Goal: Task Accomplishment & Management: Complete application form

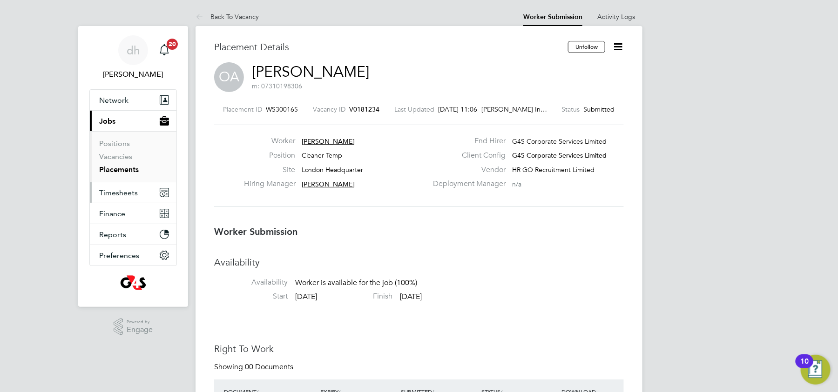
click at [133, 195] on span "Timesheets" at bounding box center [118, 193] width 39 height 9
click at [119, 195] on span "Timesheets" at bounding box center [118, 193] width 39 height 9
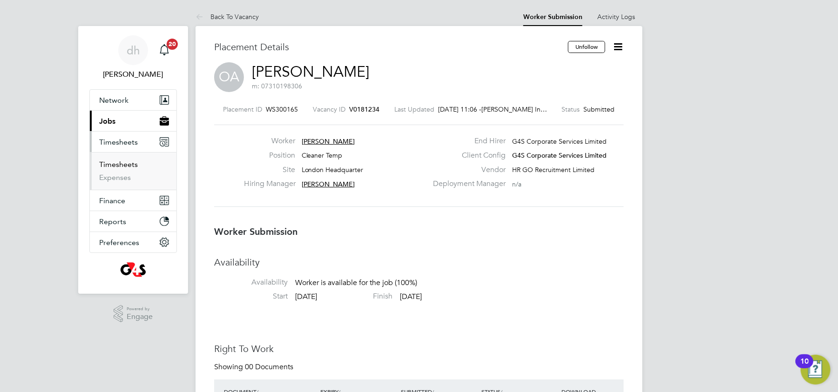
click at [128, 166] on link "Timesheets" at bounding box center [118, 164] width 39 height 9
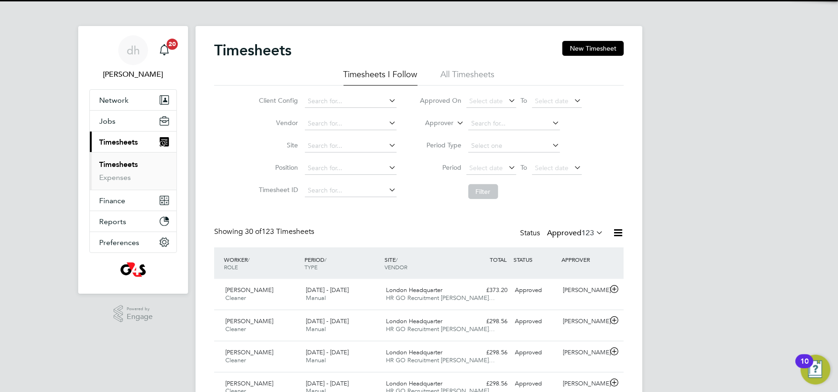
scroll to position [5, 5]
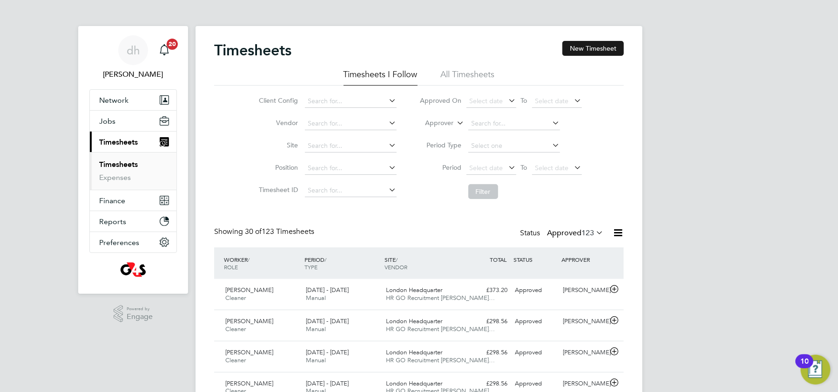
click at [600, 51] on button "New Timesheet" at bounding box center [592, 48] width 61 height 15
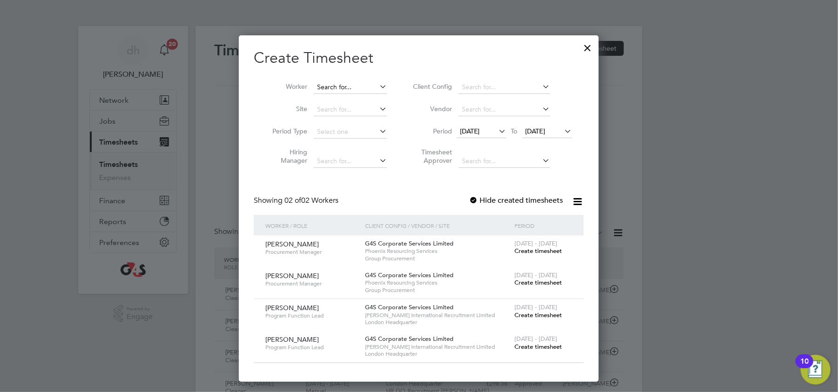
click at [333, 91] on input at bounding box center [350, 87] width 73 height 13
click at [351, 103] on li "Obi nna Ahaotu" at bounding box center [351, 100] width 74 height 13
type input "[PERSON_NAME]"
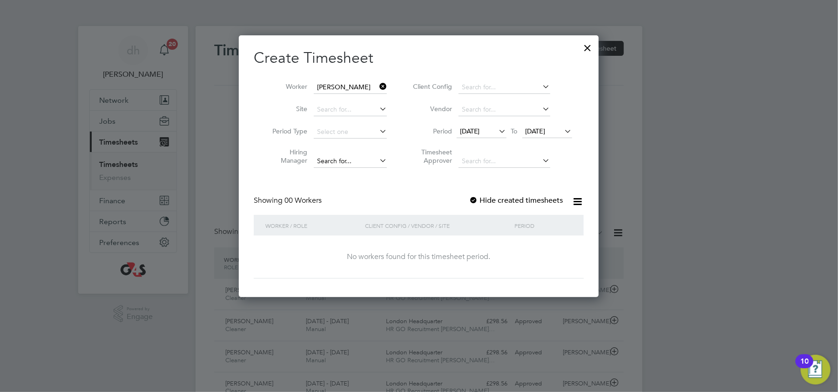
click at [342, 163] on input at bounding box center [350, 161] width 73 height 13
click at [338, 172] on b "[PERSON_NAME]" at bounding box center [344, 173] width 54 height 8
type input "[PERSON_NAME]"
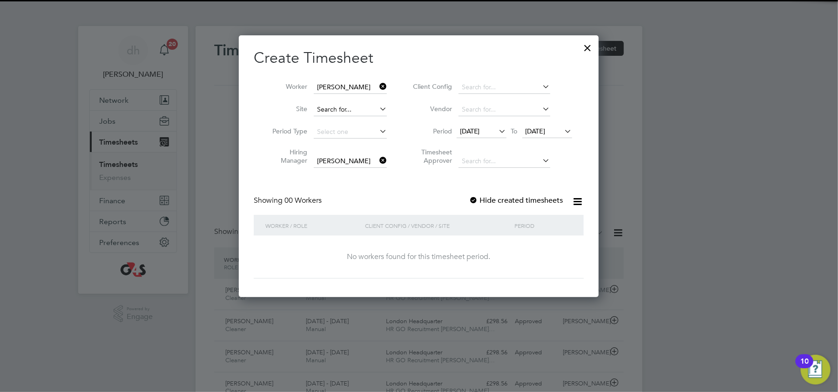
click at [344, 112] on input at bounding box center [350, 109] width 73 height 13
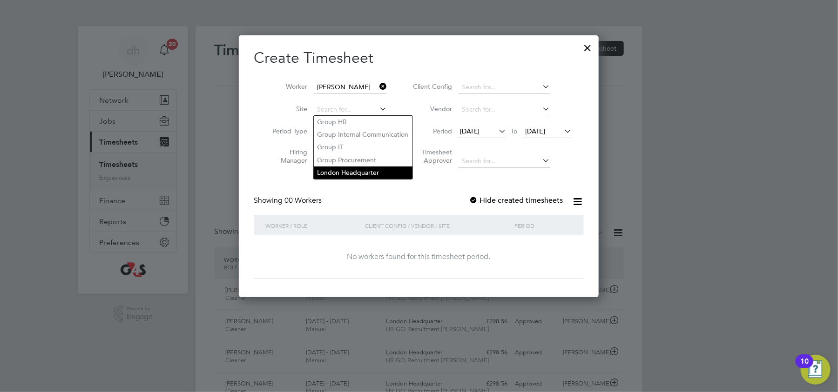
click at [330, 172] on li "London Headquarter" at bounding box center [363, 173] width 99 height 13
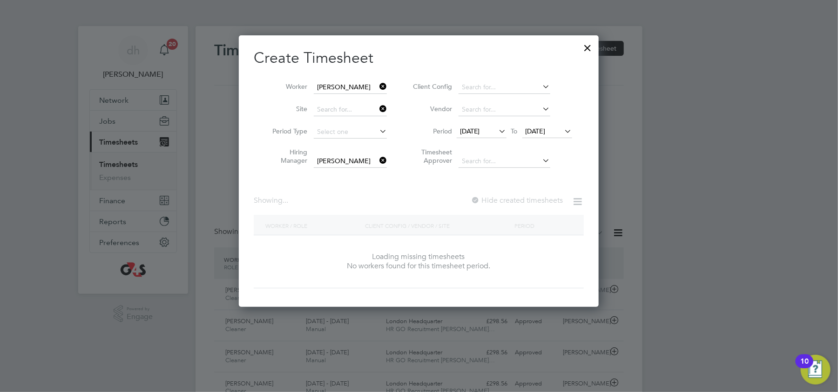
type input "London Headquarter"
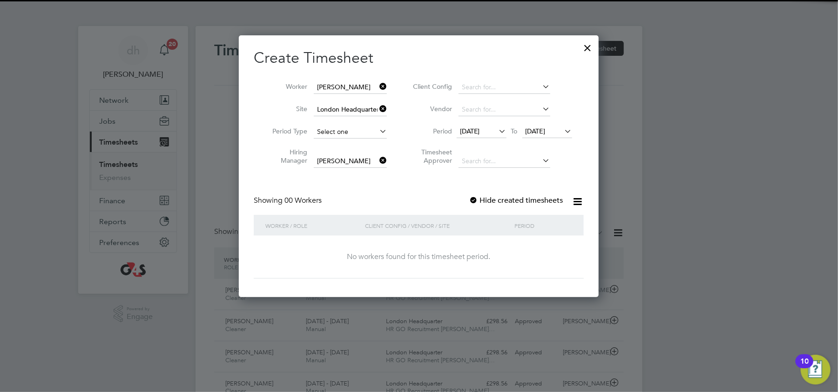
click at [329, 131] on input at bounding box center [350, 132] width 73 height 13
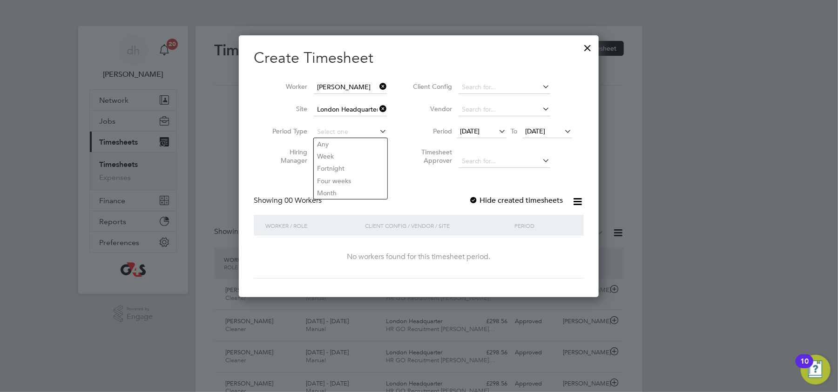
click at [403, 114] on li "Vendor" at bounding box center [490, 110] width 185 height 22
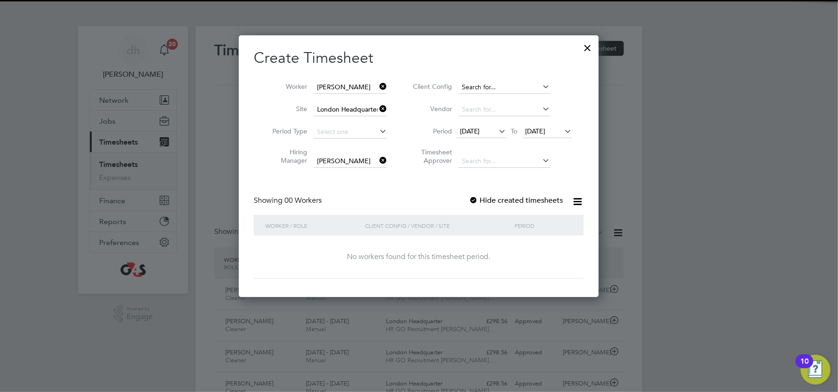
click at [509, 86] on input at bounding box center [504, 87] width 92 height 13
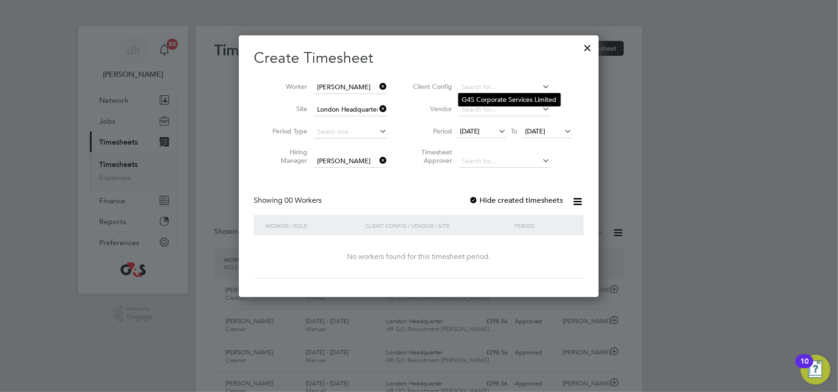
click at [517, 103] on li "G4S Corporate Services Limited" at bounding box center [509, 100] width 102 height 13
type input "G4S Corporate Services Limited"
click at [512, 112] on input at bounding box center [504, 109] width 92 height 13
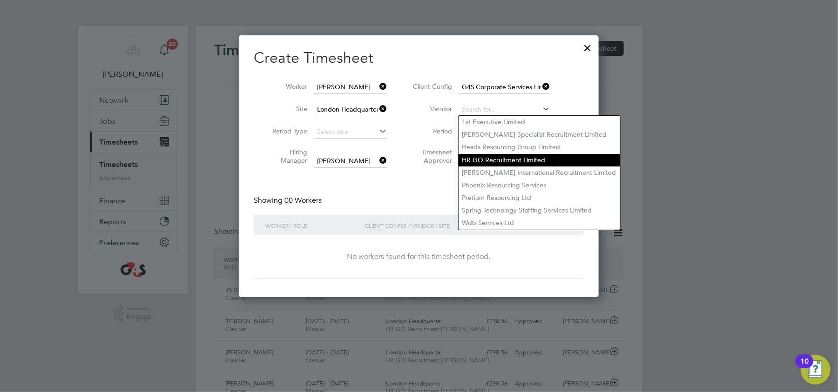
click at [495, 154] on li "HR GO Recruitment Limited" at bounding box center [539, 160] width 162 height 13
type input "HR GO Recruitment Limited"
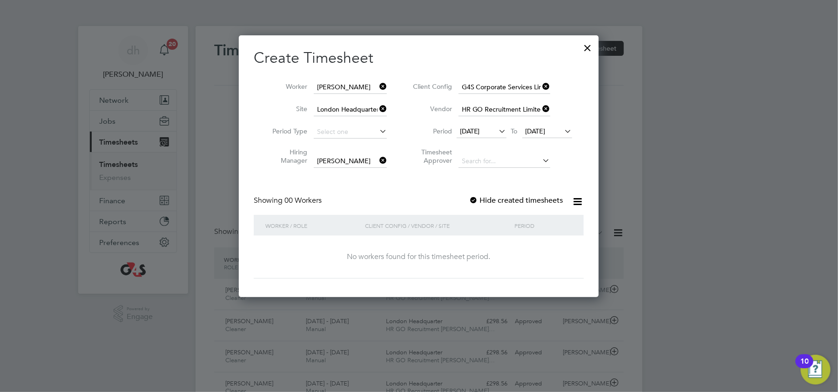
click at [480, 130] on span "[DATE]" at bounding box center [470, 131] width 20 height 8
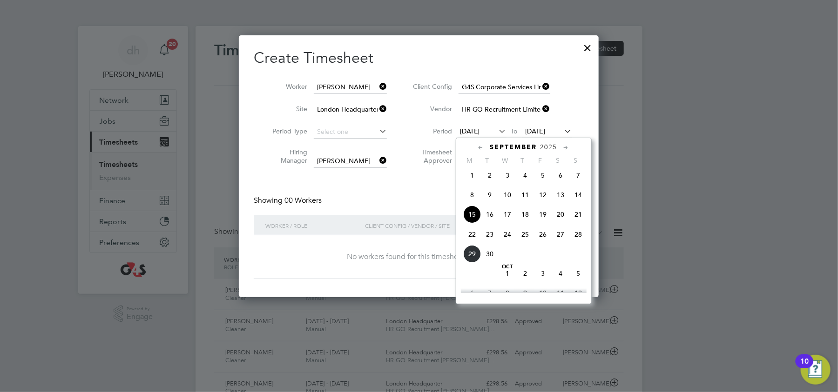
click at [473, 242] on span "22" at bounding box center [472, 235] width 18 height 18
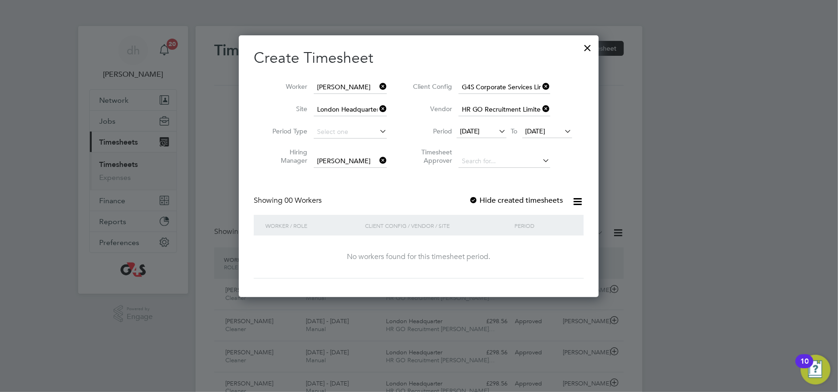
click at [544, 132] on span "[DATE]" at bounding box center [536, 131] width 20 height 8
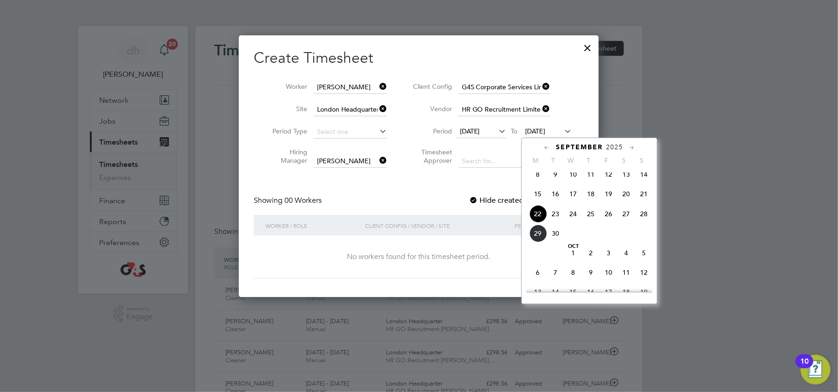
click at [611, 219] on span "26" at bounding box center [609, 214] width 18 height 18
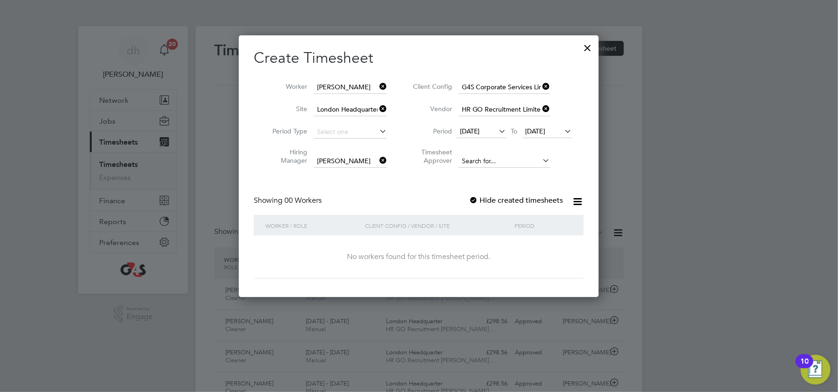
click at [476, 160] on input at bounding box center [504, 161] width 92 height 13
click at [483, 172] on li "[PERSON_NAME] lle [PERSON_NAME]" at bounding box center [504, 173] width 92 height 13
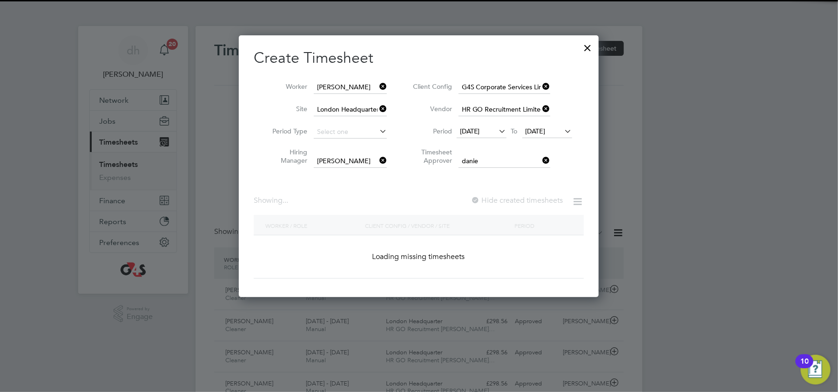
type input "[PERSON_NAME]"
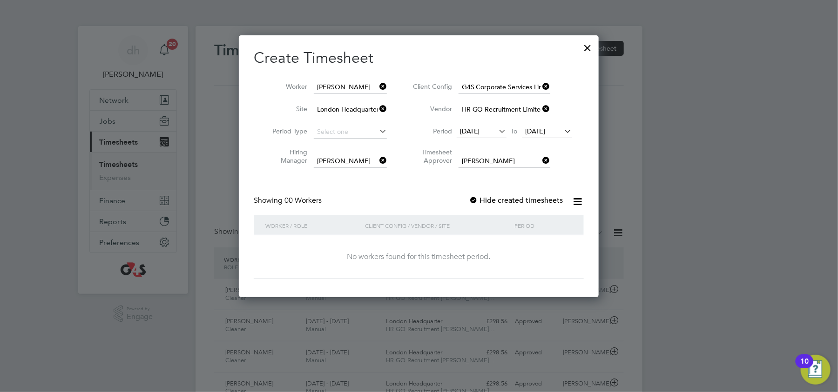
click at [361, 247] on div "No workers found for this timesheet period." at bounding box center [418, 257] width 311 height 43
click at [588, 46] on div at bounding box center [588, 45] width 17 height 17
